Goal: Task Accomplishment & Management: Manage account settings

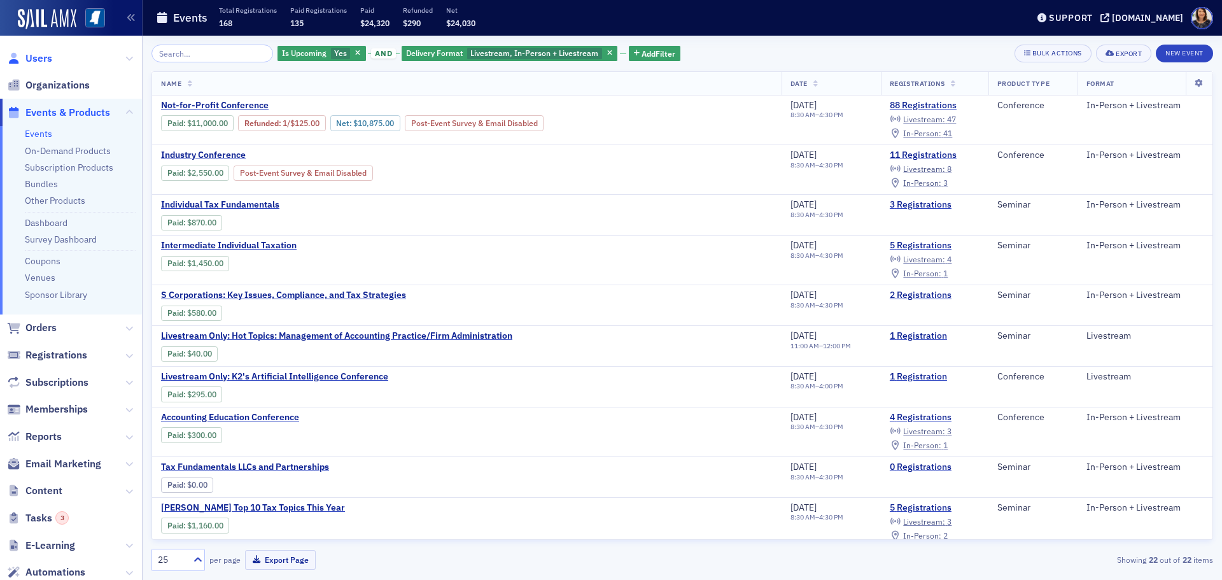
click at [36, 61] on span "Users" at bounding box center [38, 59] width 27 height 14
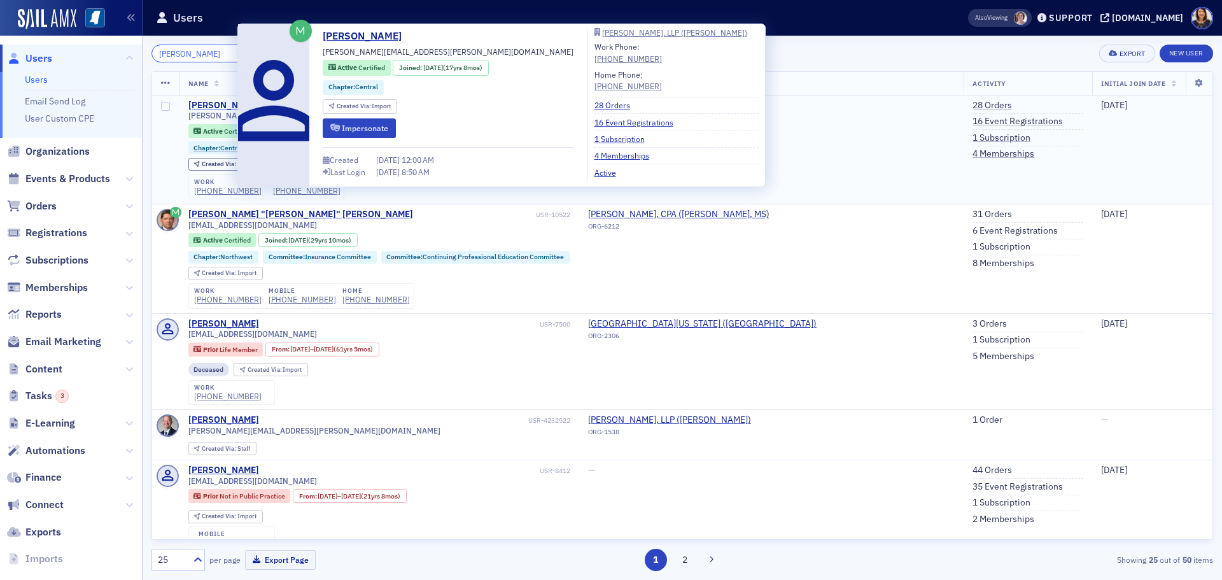
type input "[PERSON_NAME]"
click at [214, 105] on div "[PERSON_NAME]" at bounding box center [223, 105] width 71 height 11
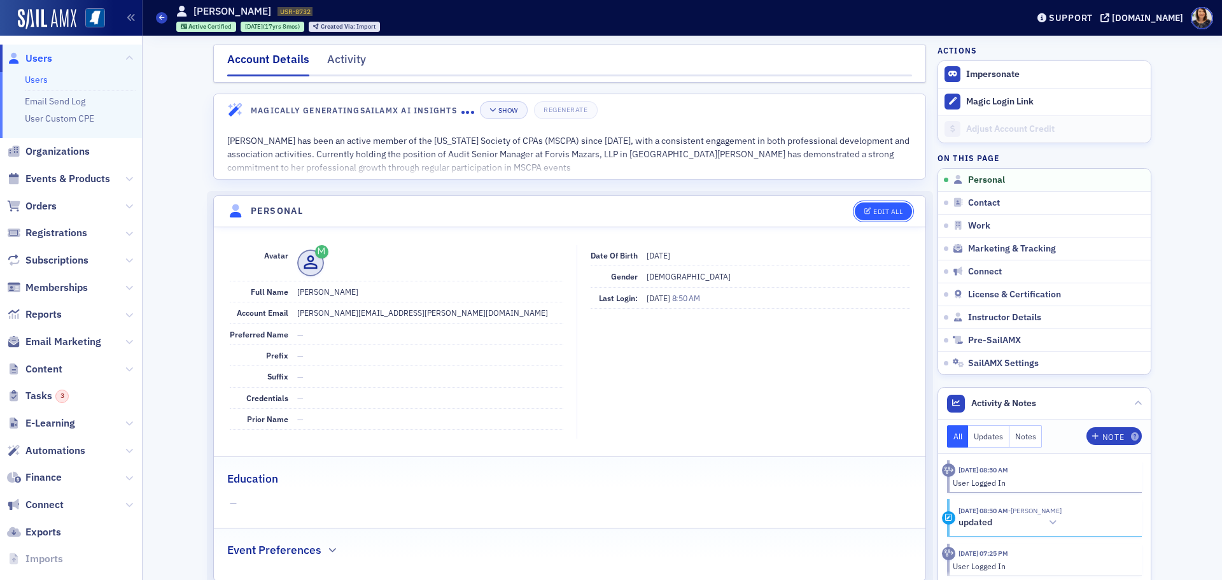
click at [865, 216] on button "Edit All" at bounding box center [883, 211] width 57 height 18
select select "US"
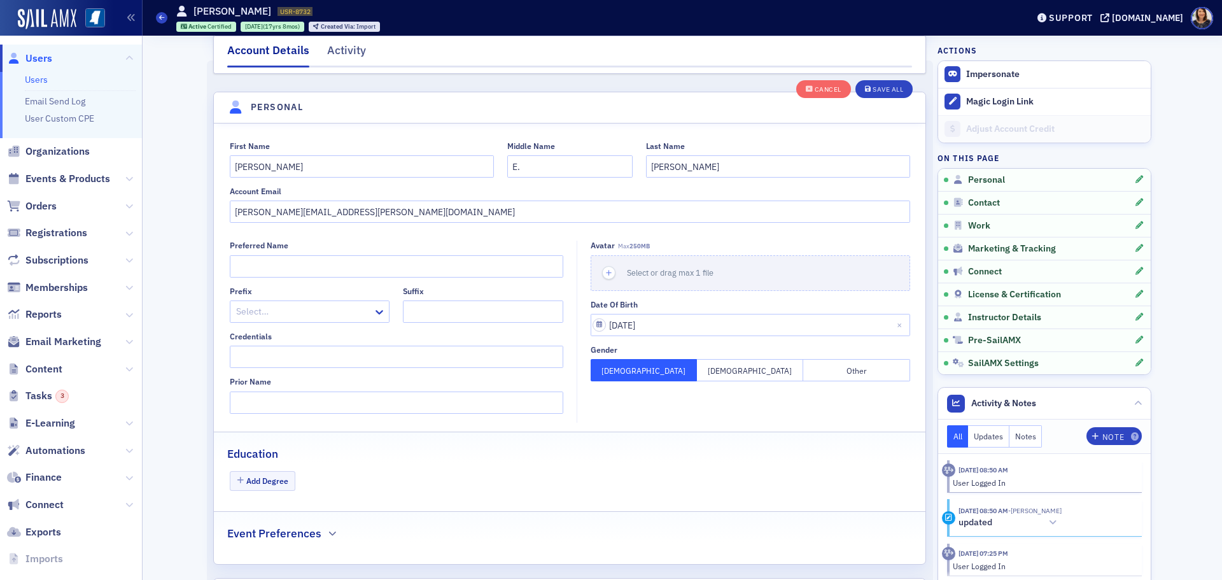
scroll to position [148, 0]
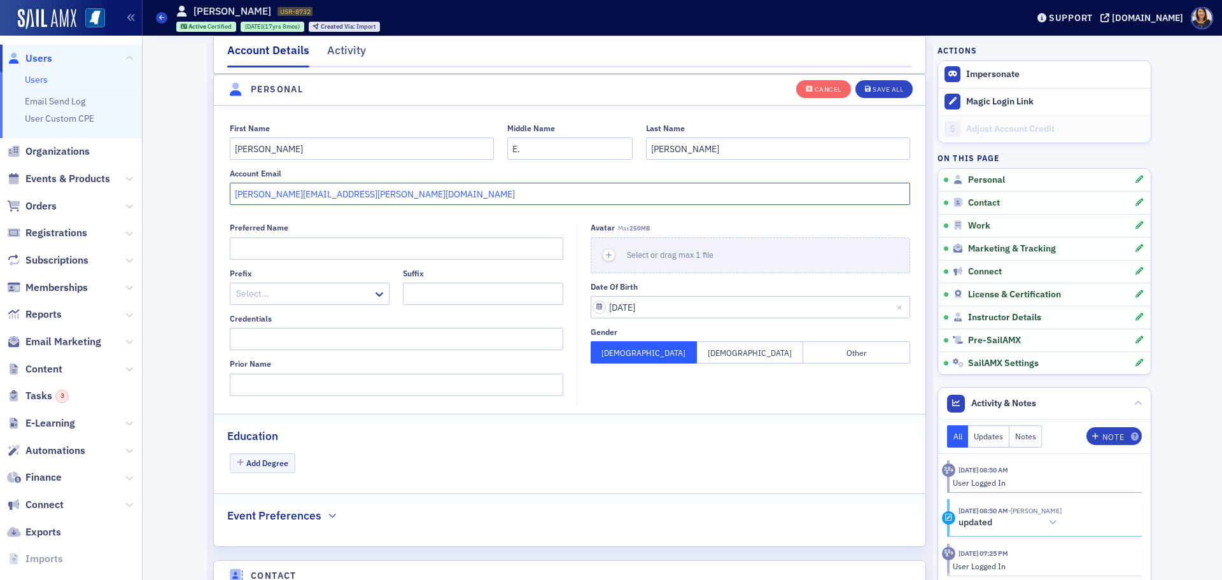
click at [255, 195] on input "[PERSON_NAME][EMAIL_ADDRESS][PERSON_NAME][DOMAIN_NAME]" at bounding box center [570, 194] width 680 height 22
click at [253, 197] on input "[PERSON_NAME][EMAIL_ADDRESS][PERSON_NAME][DOMAIN_NAME]" at bounding box center [570, 194] width 680 height 22
click at [377, 195] on input "[EMAIL_ADDRESS][DOMAIN_NAME]" at bounding box center [570, 194] width 680 height 22
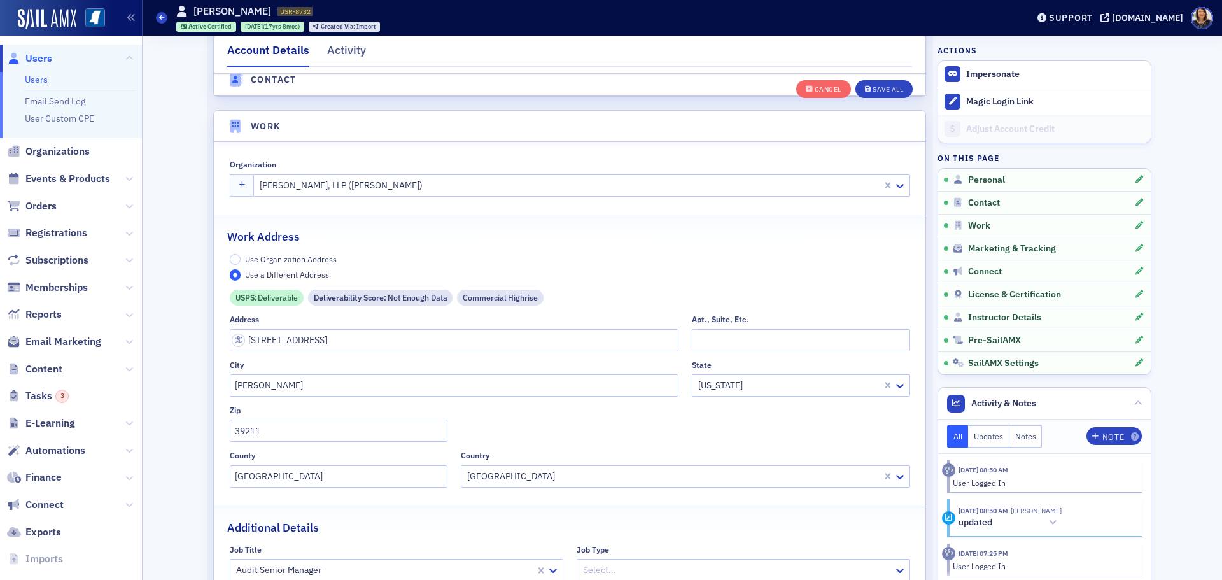
scroll to position [1001, 0]
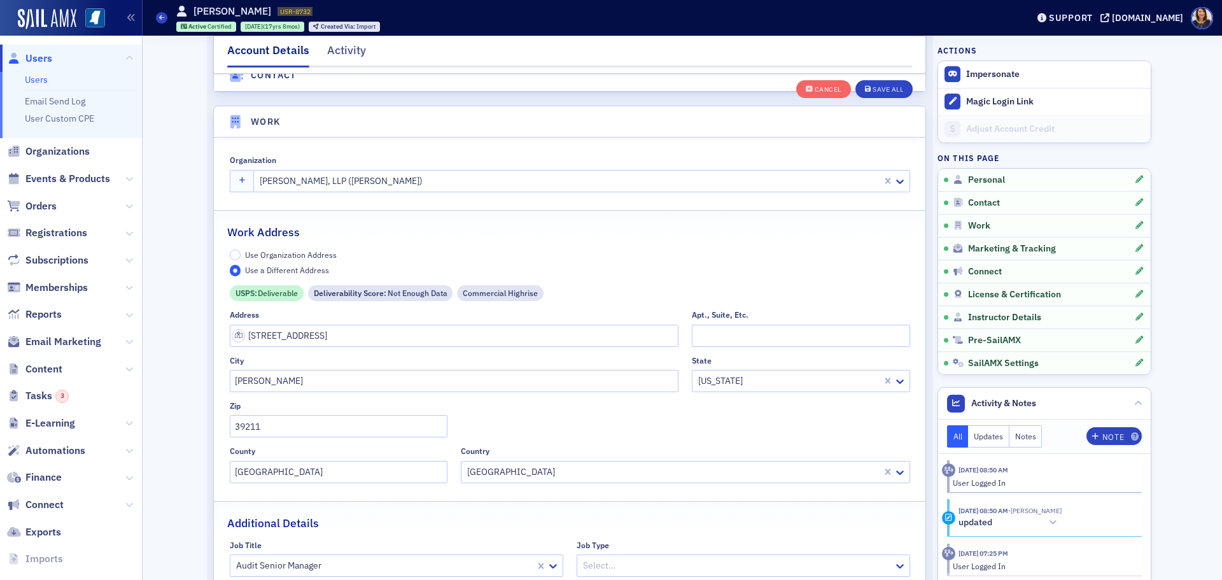
type input "[EMAIL_ADDRESS][DOMAIN_NAME]"
click at [725, 174] on div at bounding box center [569, 181] width 622 height 16
click at [465, 160] on div "Organization" at bounding box center [570, 160] width 680 height 10
click at [409, 182] on div at bounding box center [569, 181] width 622 height 16
type input "t"
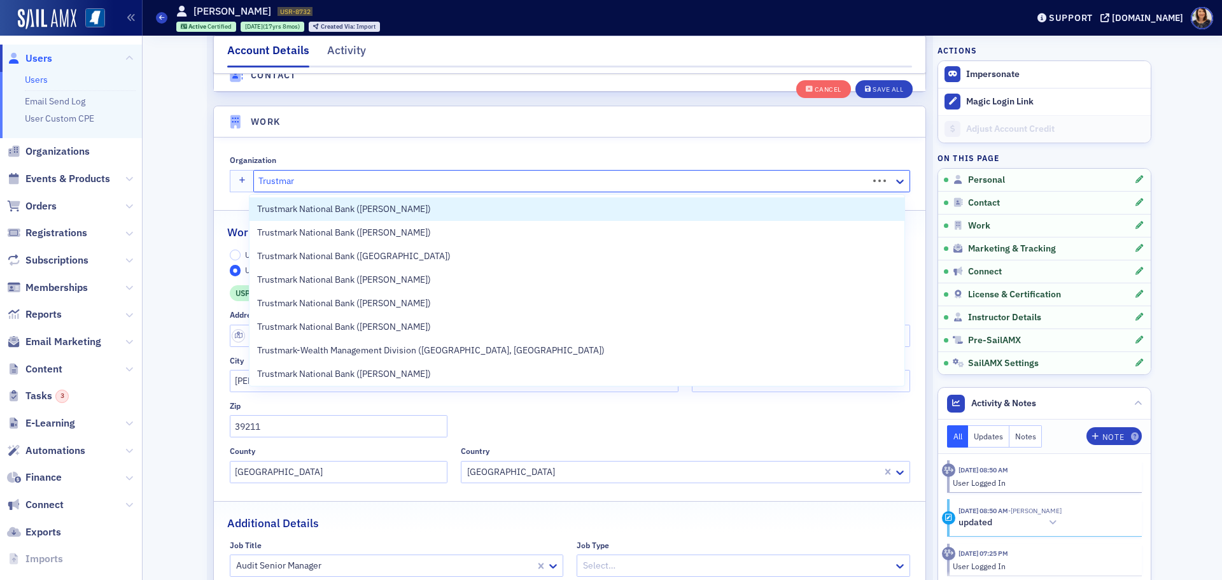
type input "Trustmark"
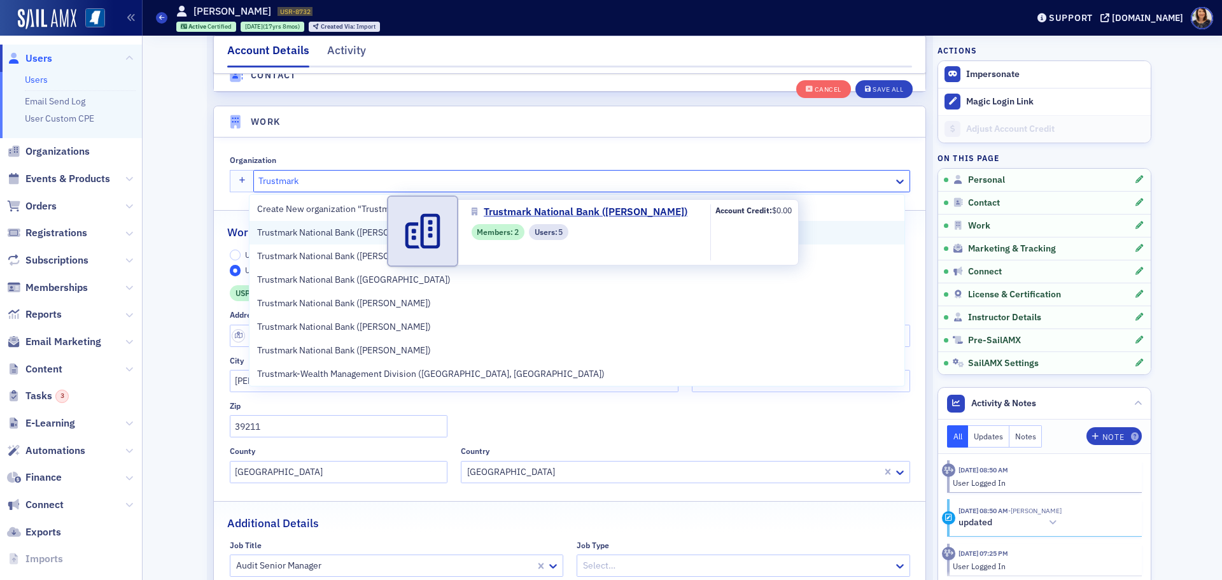
click at [315, 235] on span "Trustmark National Bank ([PERSON_NAME])" at bounding box center [344, 232] width 174 height 13
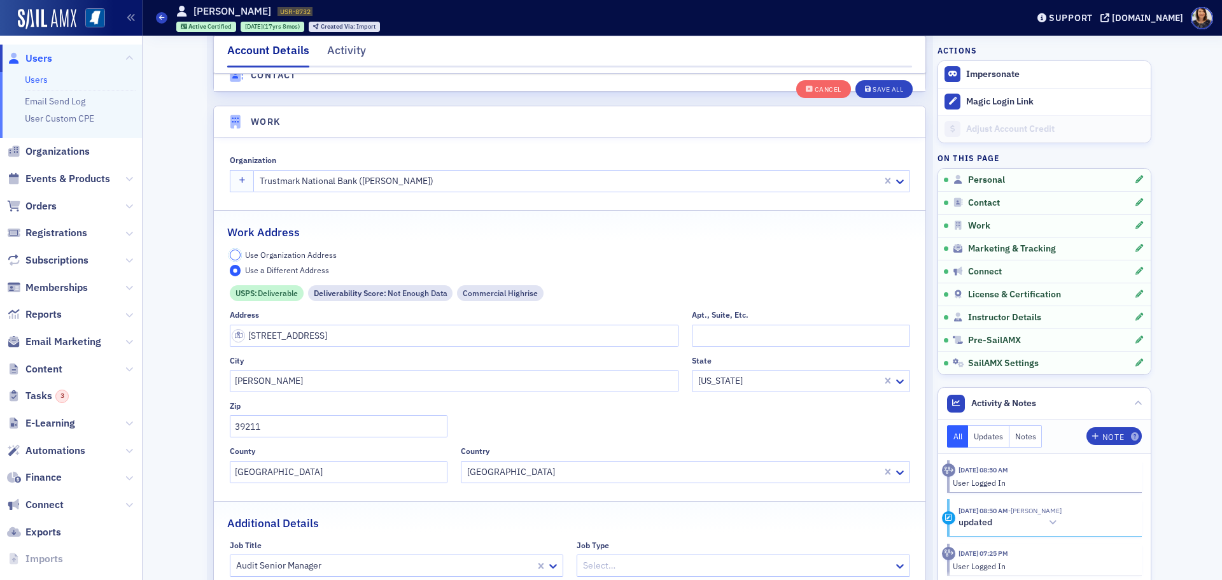
click at [232, 256] on input "Use Organization Address" at bounding box center [235, 254] width 11 height 11
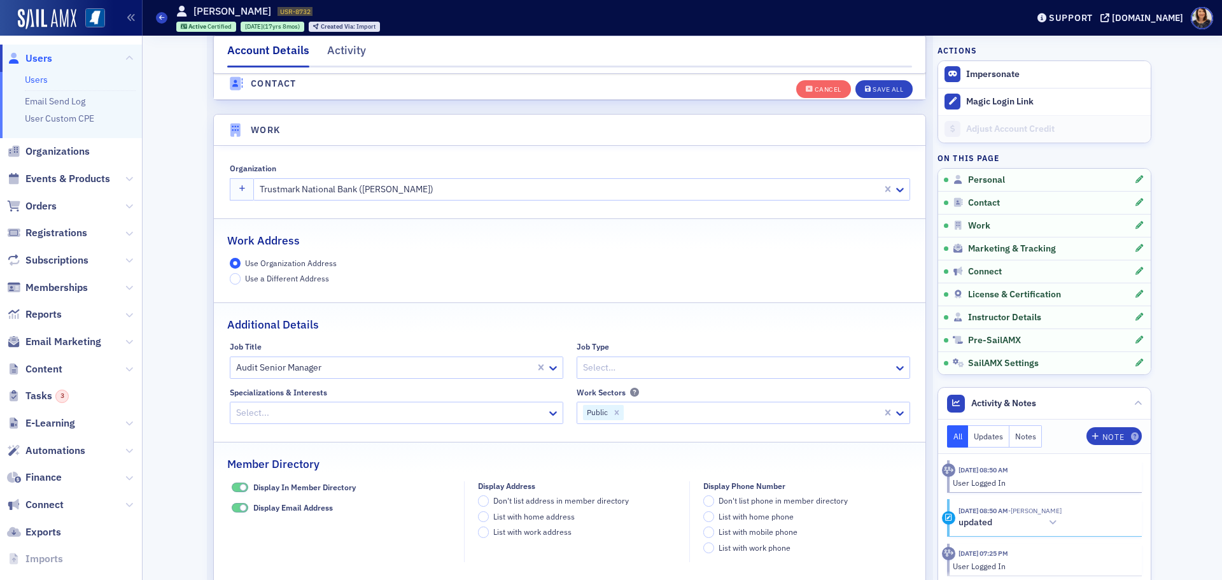
scroll to position [1021, 0]
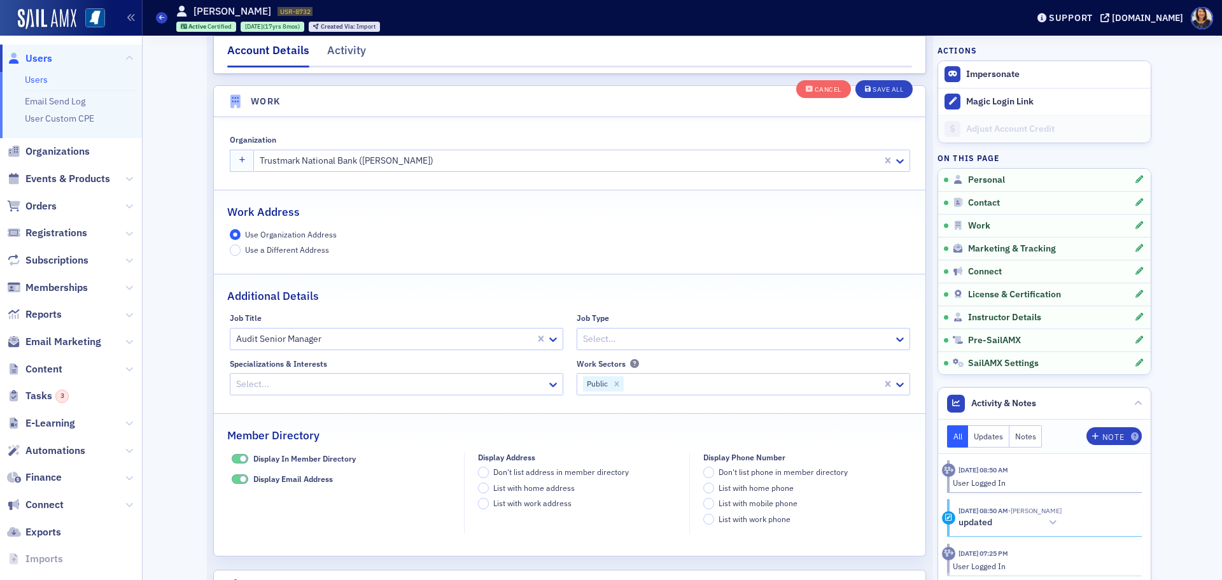
click at [486, 160] on div at bounding box center [569, 161] width 622 height 16
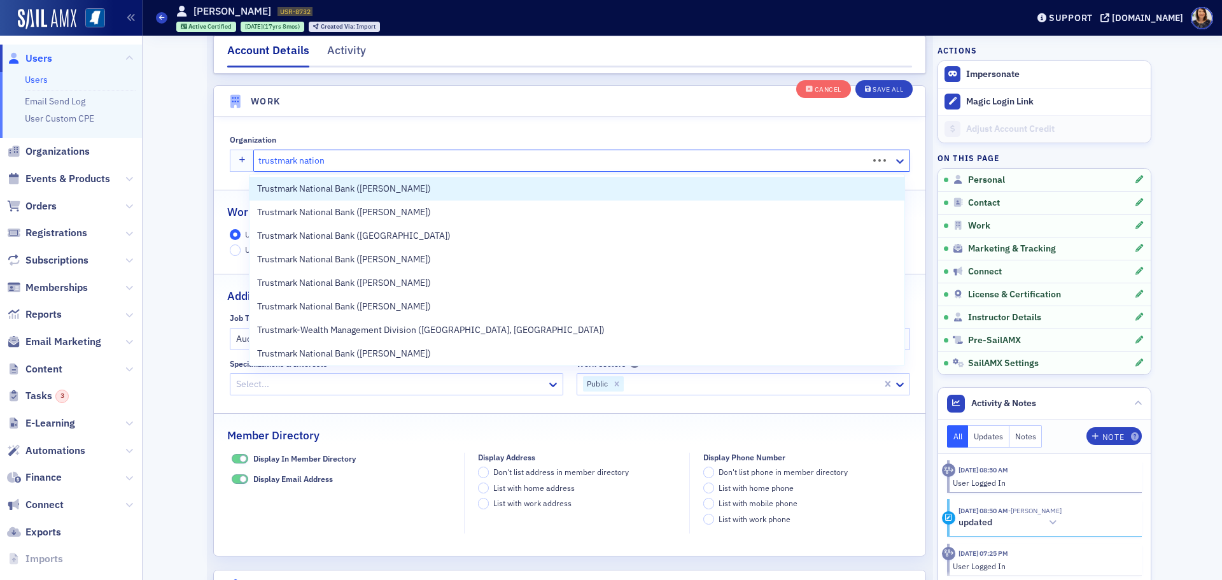
type input "trustmark nation"
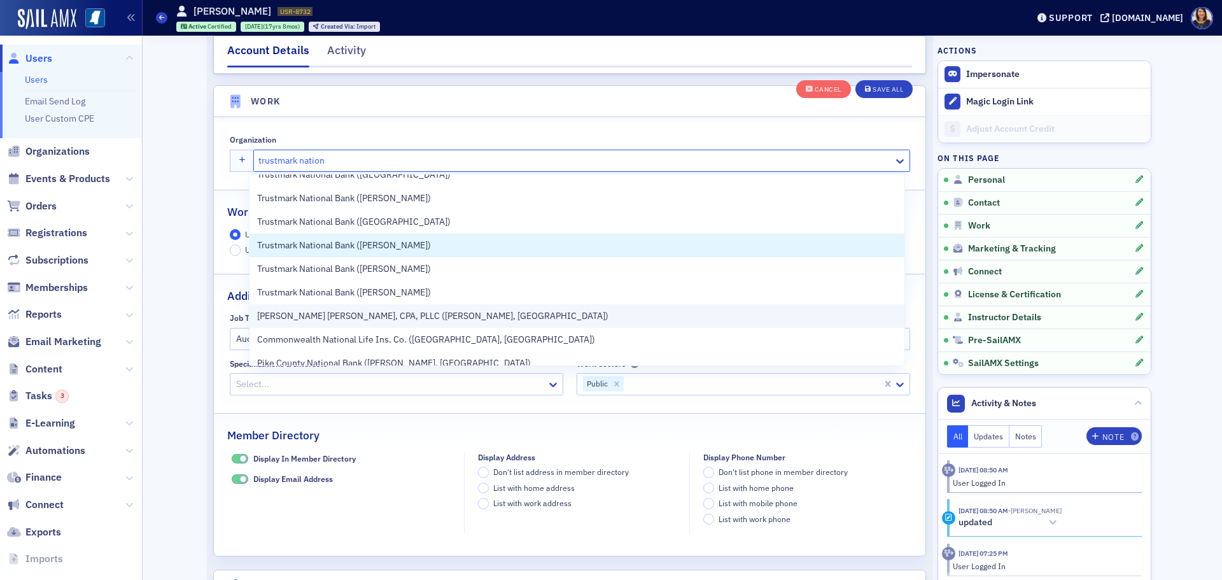
scroll to position [242, 0]
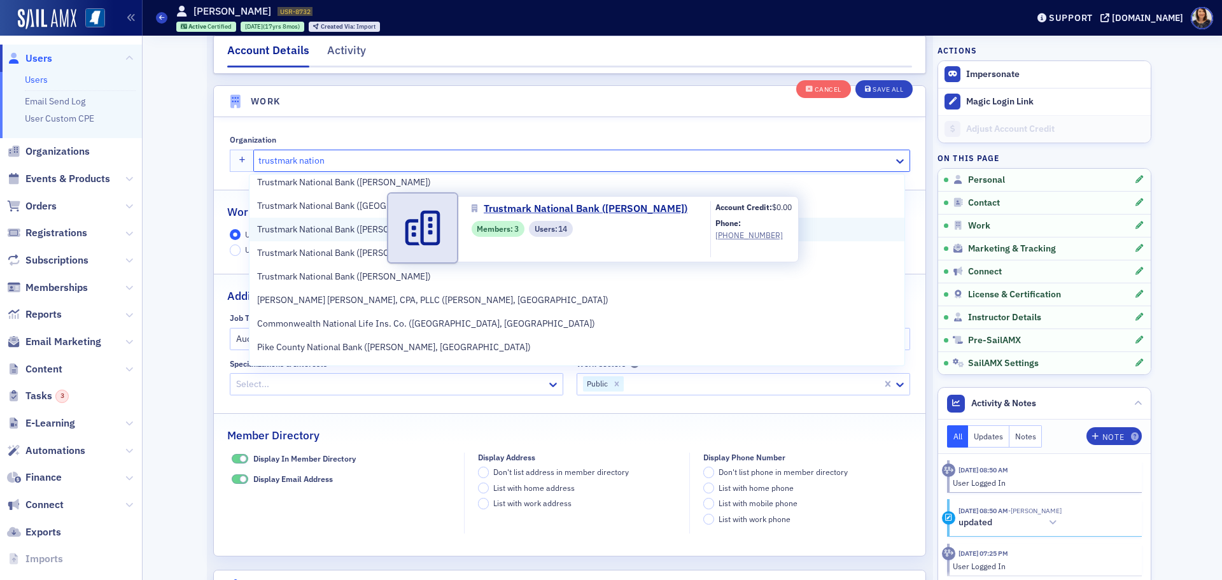
click at [333, 231] on span "Trustmark National Bank ([PERSON_NAME])" at bounding box center [344, 229] width 174 height 13
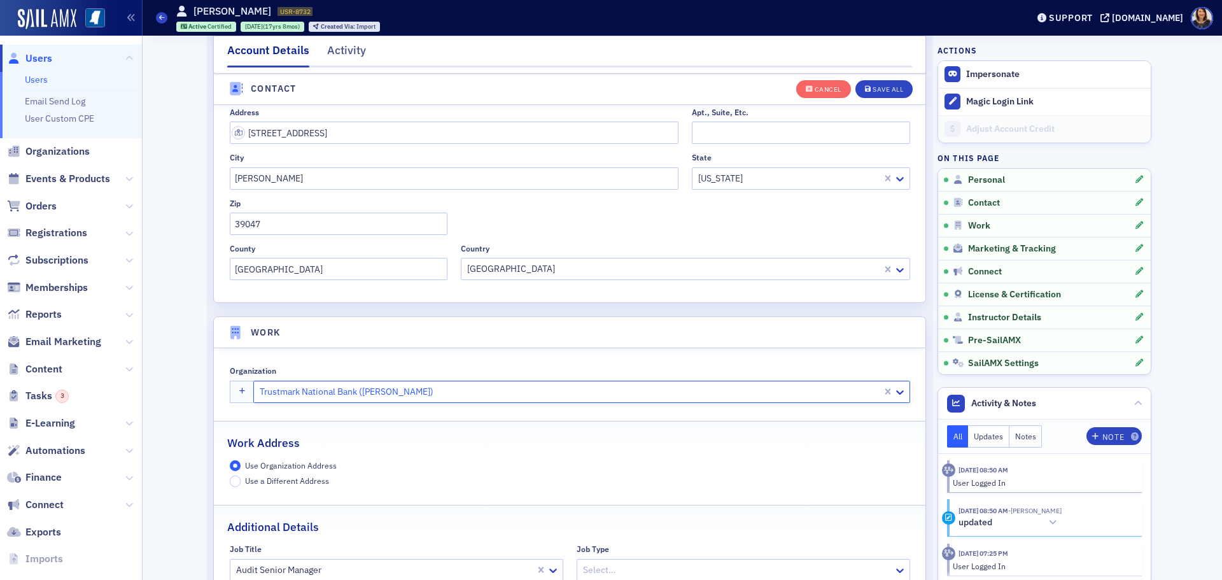
scroll to position [762, 0]
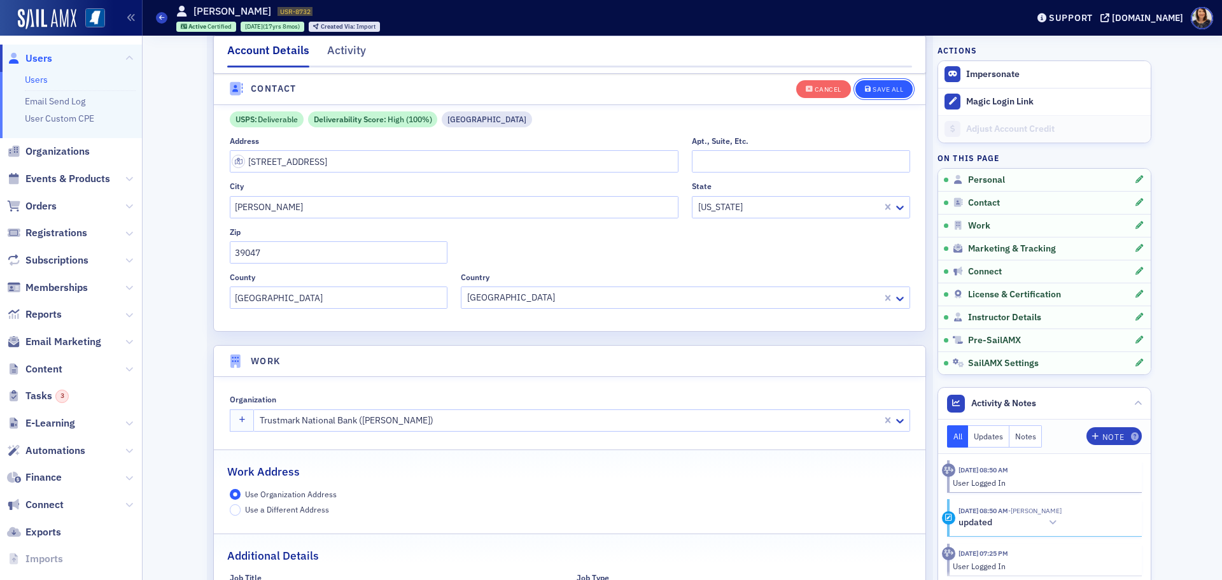
click at [888, 89] on div "Save All" at bounding box center [888, 89] width 31 height 7
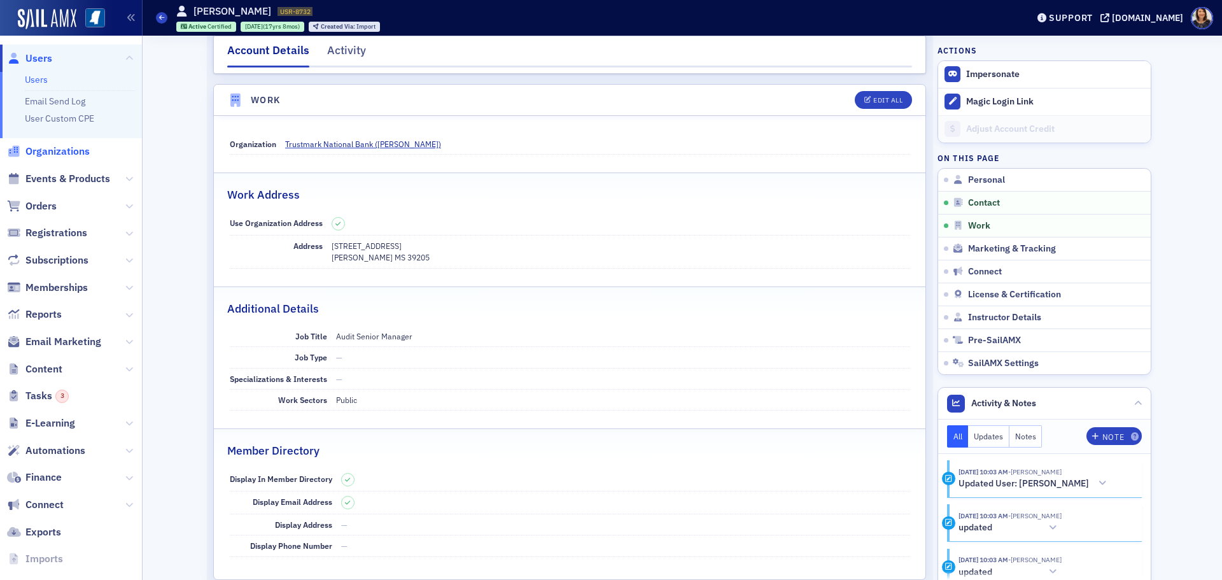
click at [55, 157] on span "Organizations" at bounding box center [57, 151] width 64 height 14
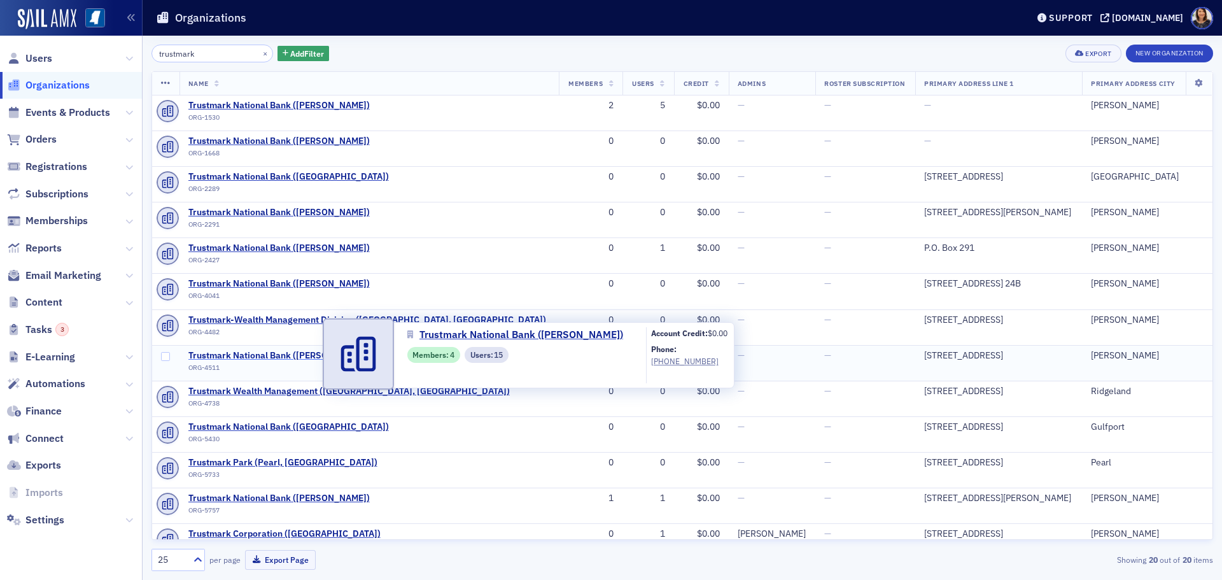
type input "trustmark"
click at [263, 354] on span "Trustmark National Bank ([PERSON_NAME])" at bounding box center [278, 355] width 181 height 11
select select "US"
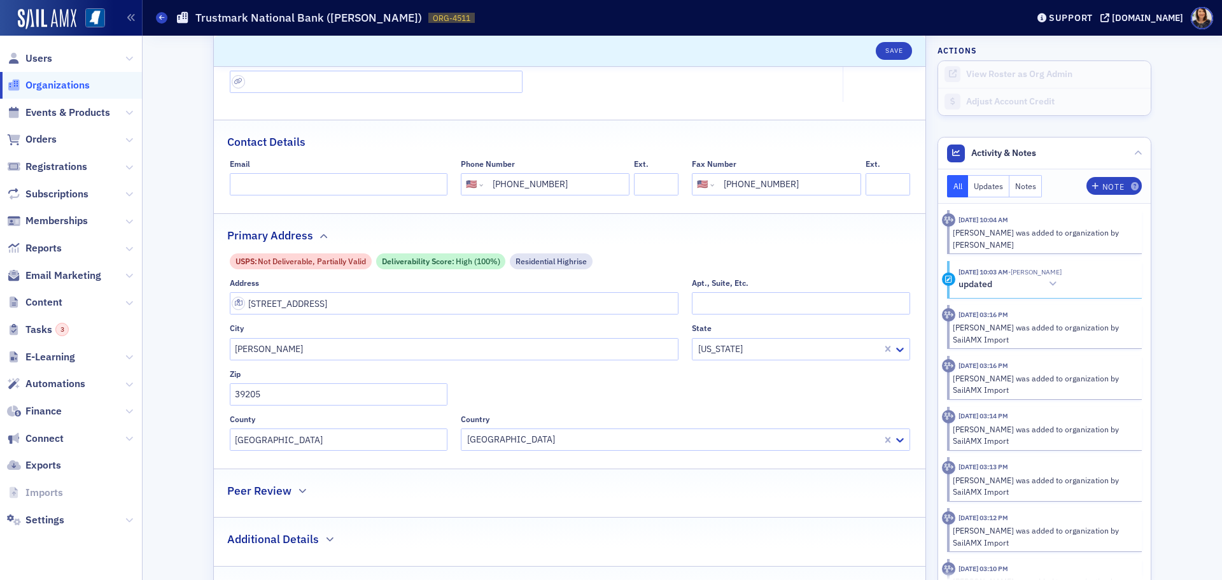
scroll to position [221, 0]
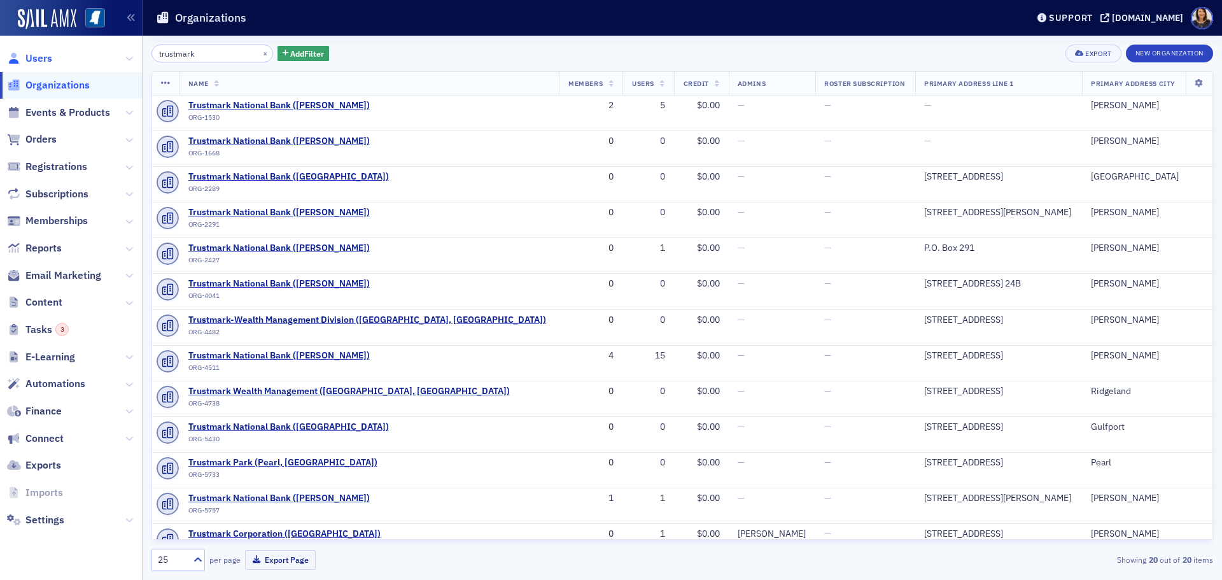
click at [38, 55] on span "Users" at bounding box center [38, 59] width 27 height 14
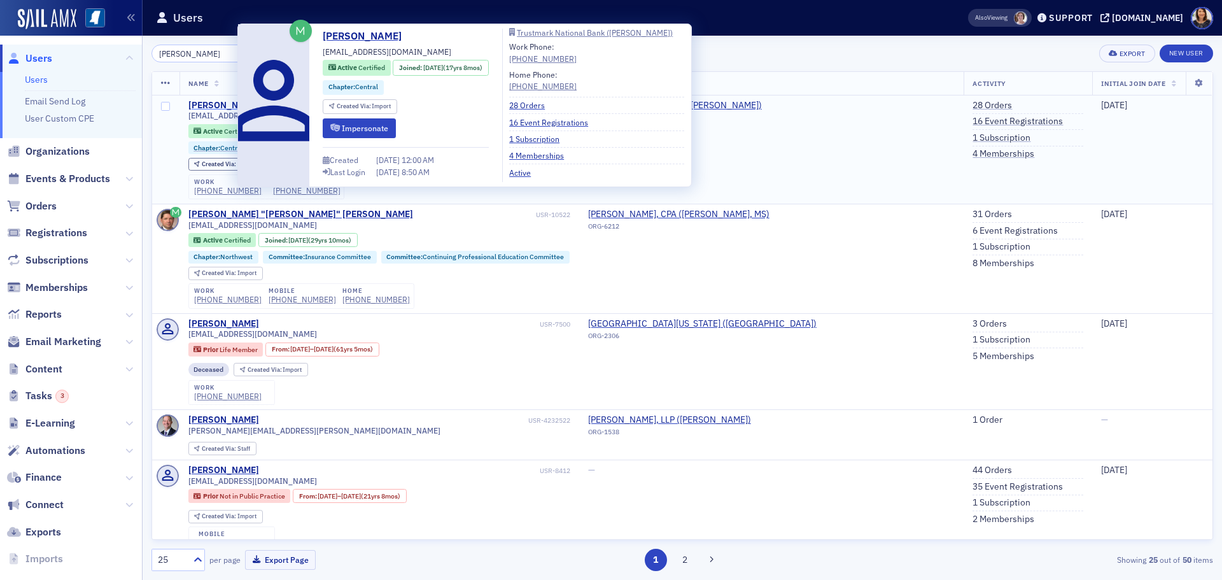
click at [220, 104] on div "[PERSON_NAME]" at bounding box center [223, 105] width 71 height 11
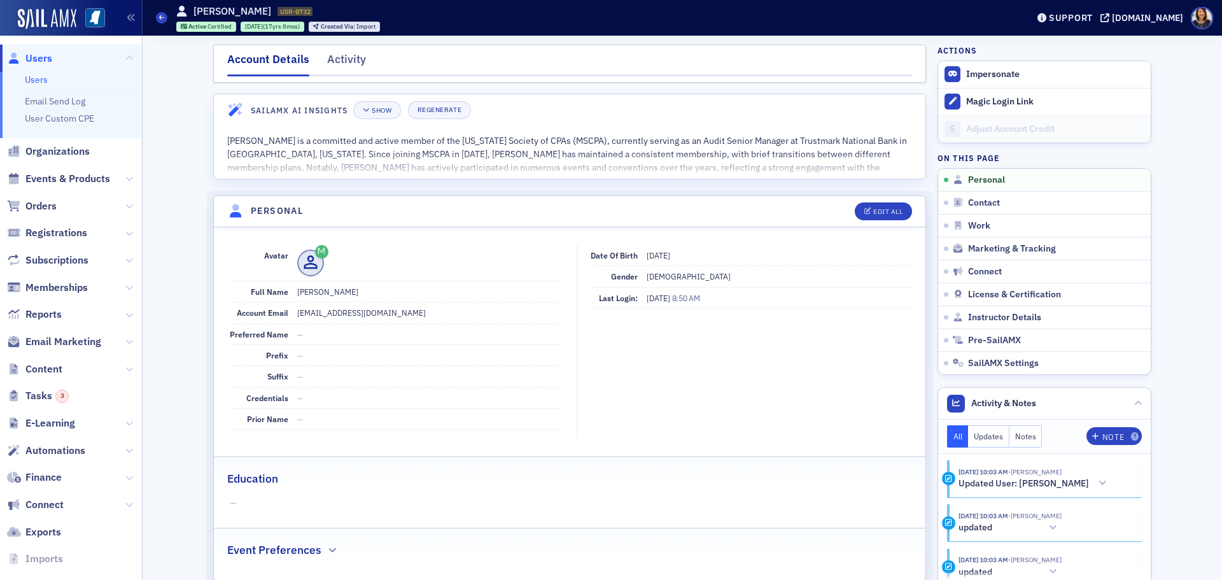
click at [37, 59] on span "Users" at bounding box center [38, 59] width 27 height 14
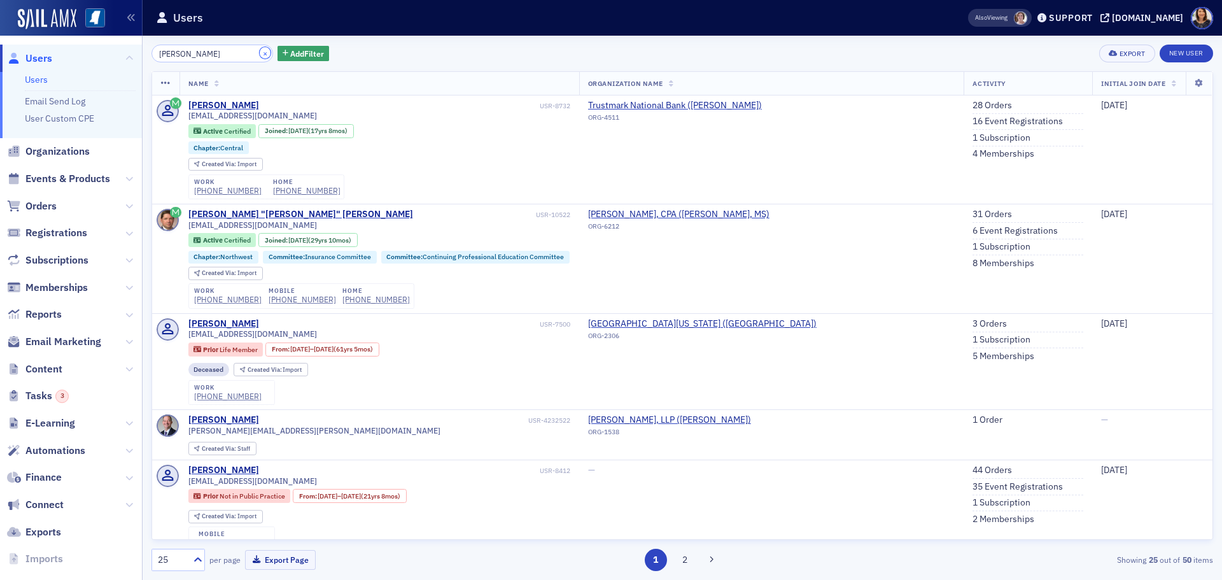
click at [260, 55] on button "×" at bounding box center [265, 52] width 11 height 11
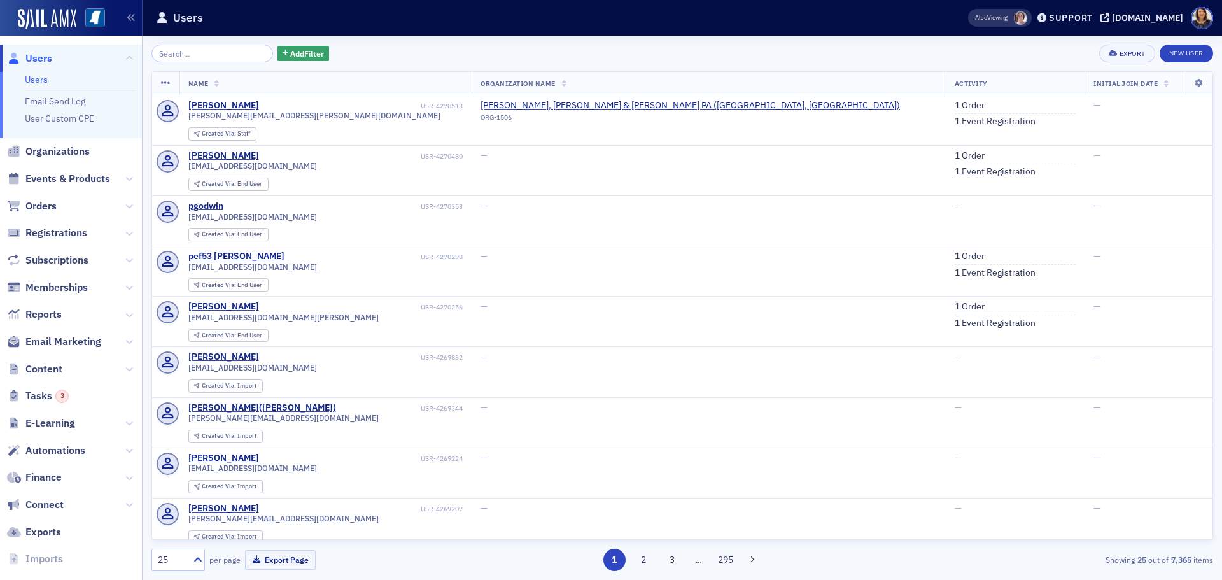
click at [44, 60] on span "Users" at bounding box center [38, 59] width 27 height 14
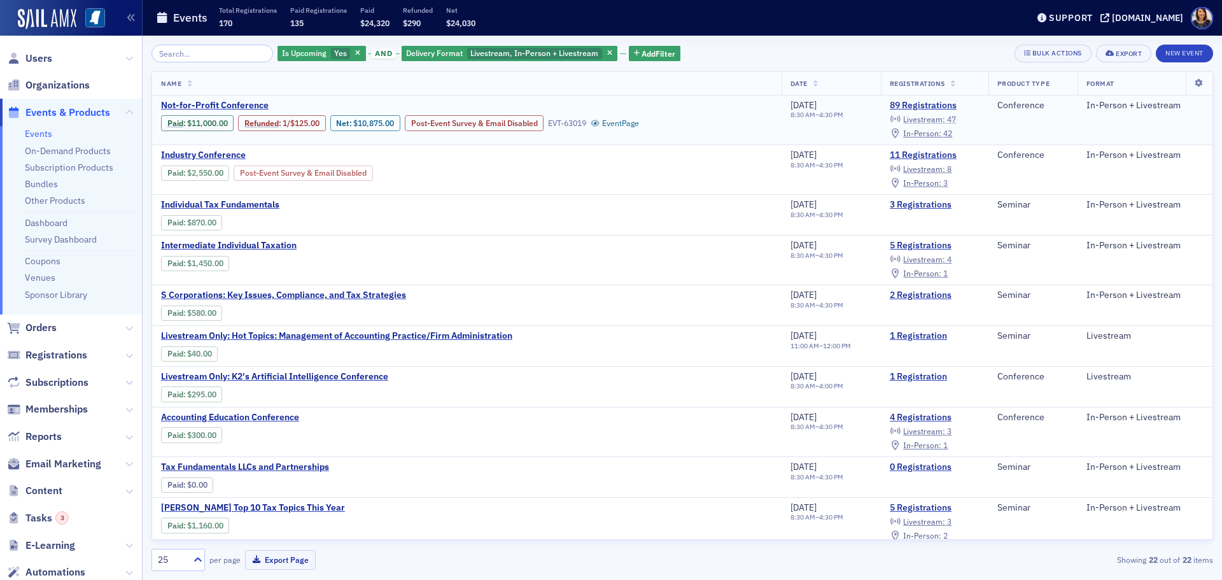
click at [922, 118] on span "Livestream :" at bounding box center [924, 119] width 42 height 10
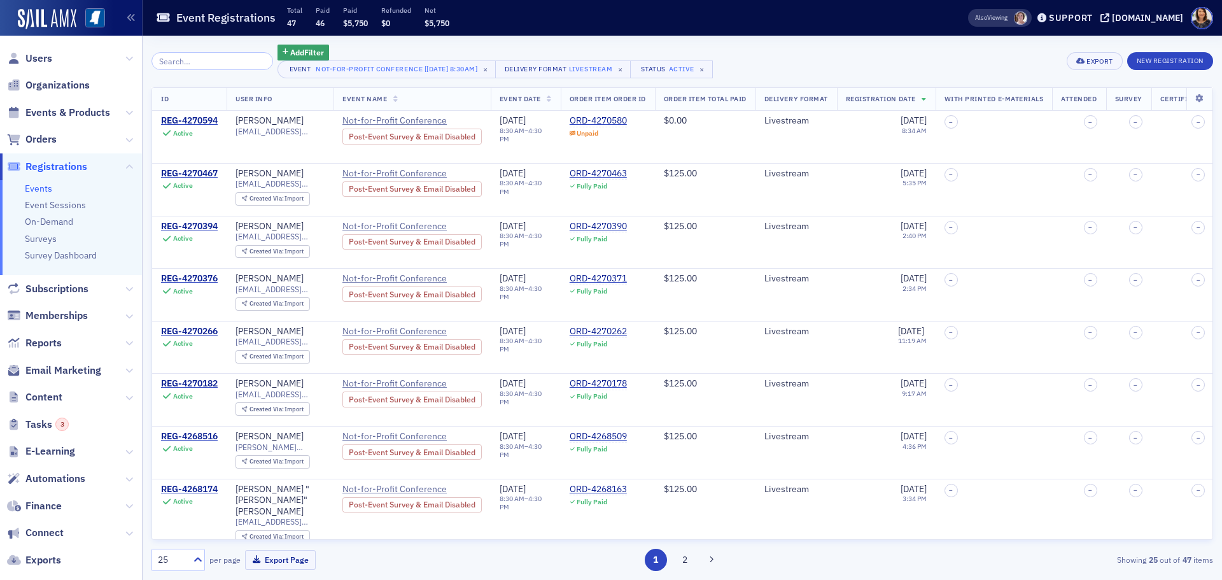
click at [30, 185] on link "Events" at bounding box center [38, 188] width 27 height 11
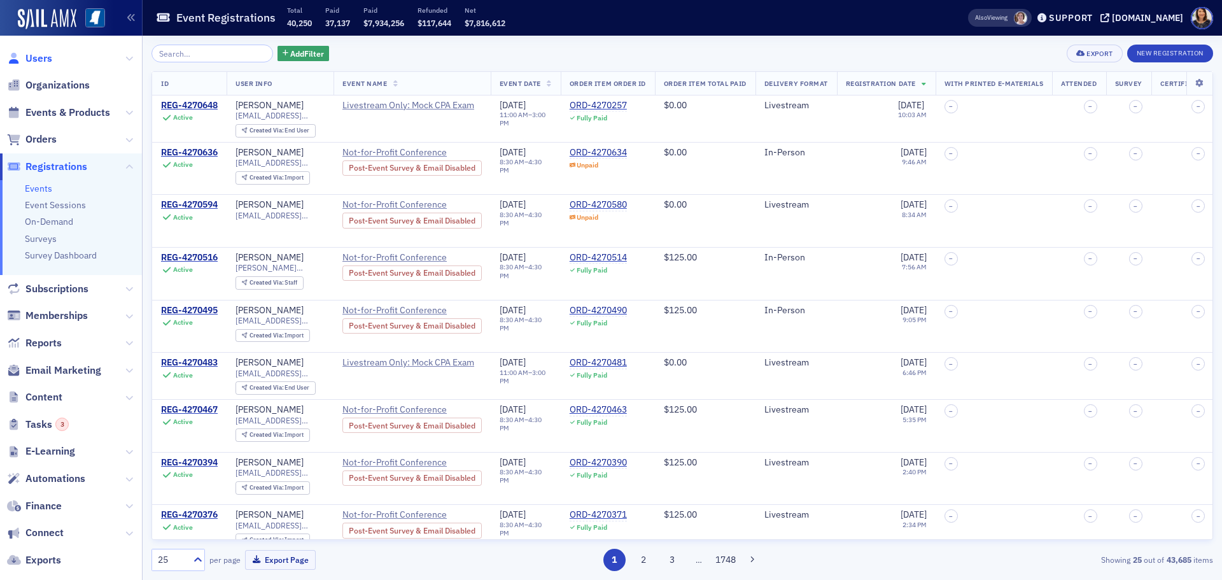
click at [36, 57] on span "Users" at bounding box center [38, 59] width 27 height 14
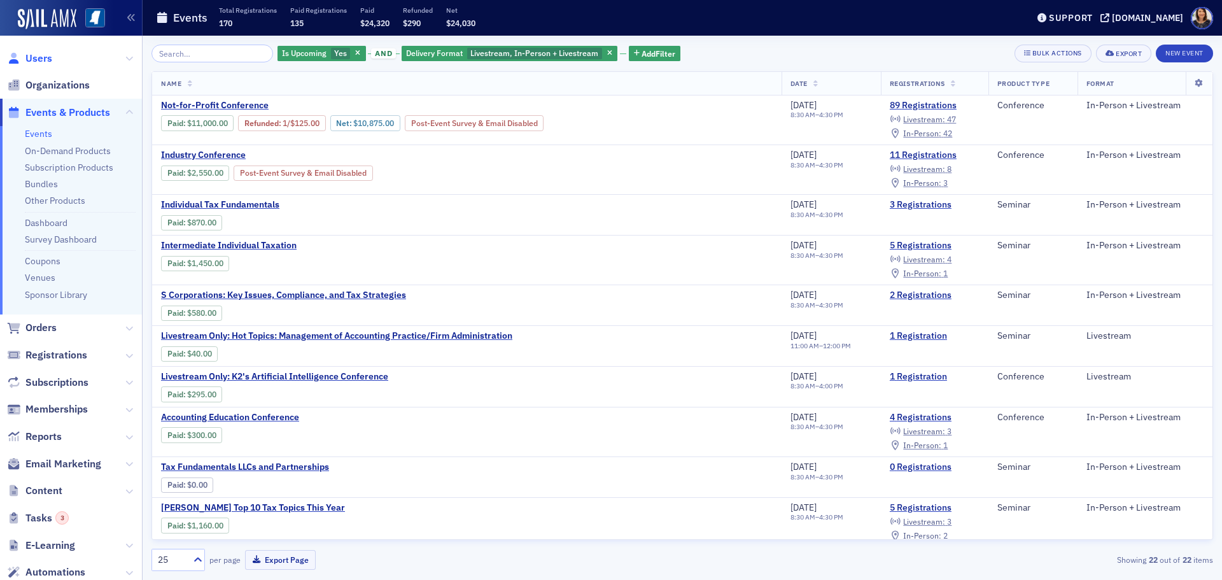
click at [30, 60] on span "Users" at bounding box center [38, 59] width 27 height 14
